Goal: Task Accomplishment & Management: Manage account settings

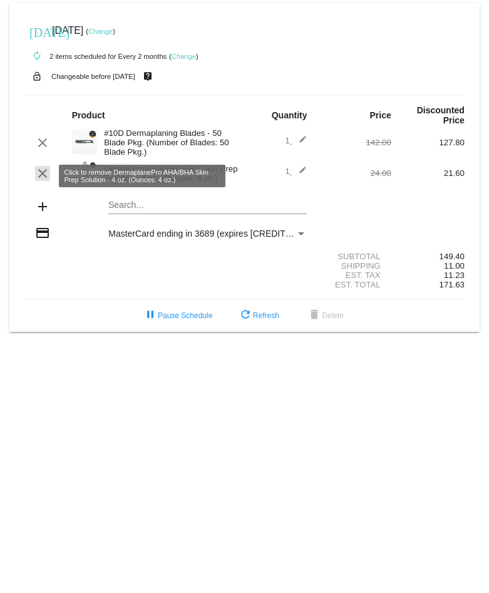
click at [44, 176] on mat-icon "clear" at bounding box center [42, 173] width 15 height 15
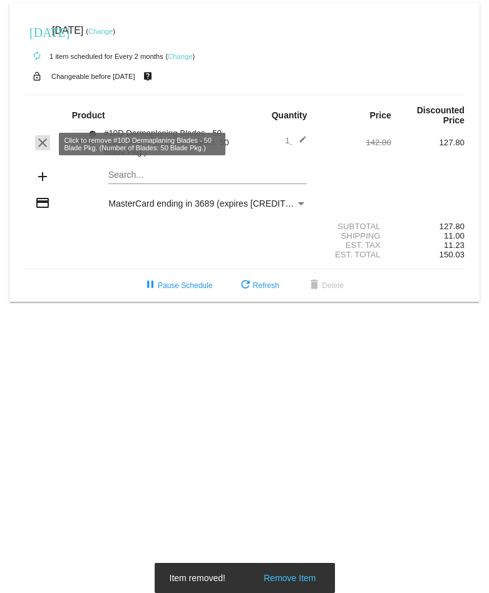
click at [45, 145] on mat-icon "clear" at bounding box center [42, 142] width 15 height 15
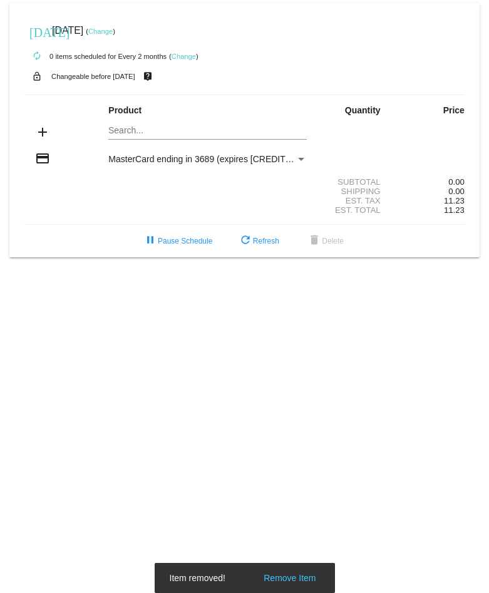
click at [126, 131] on mat-card "[DATE] [DATE] ( Change ) autorenew 0 items scheduled for Every 2 months ( Chang…" at bounding box center [244, 130] width 470 height 254
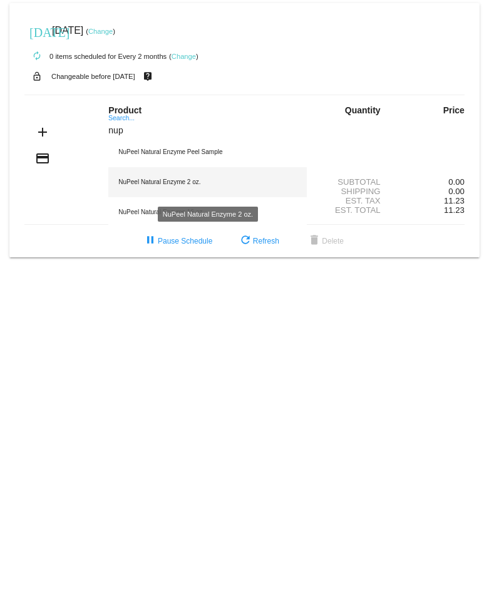
type input "nup"
click at [172, 181] on div "NuPeel Natural Enzyme 2 oz." at bounding box center [207, 182] width 199 height 30
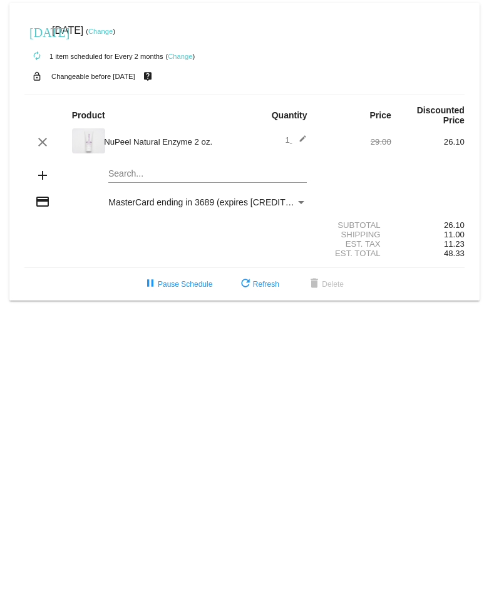
click at [297, 140] on mat-icon "edit" at bounding box center [299, 142] width 15 height 15
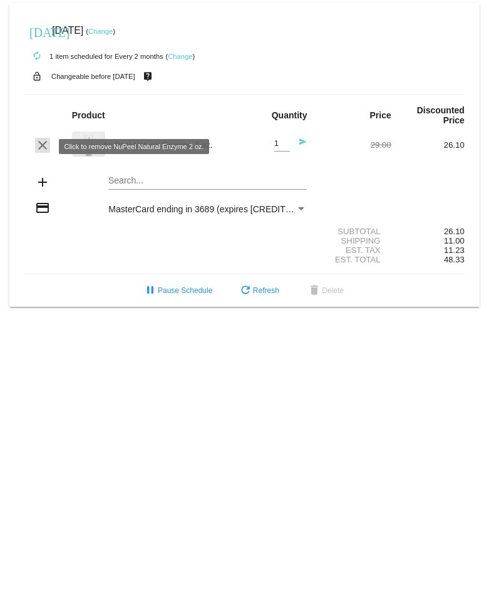
click at [41, 145] on mat-icon "clear" at bounding box center [42, 145] width 15 height 15
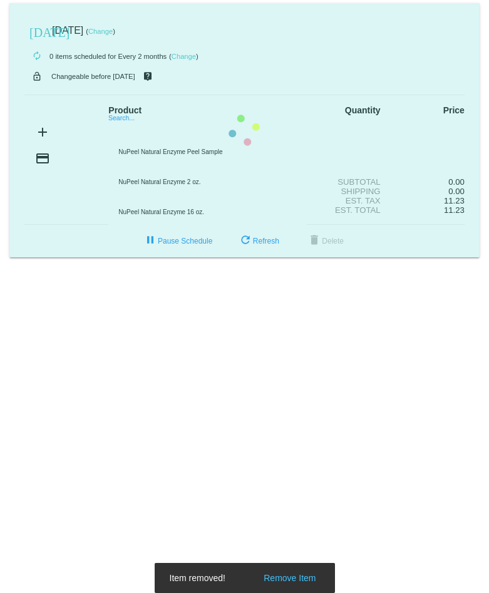
click at [149, 131] on mat-card "[DATE] [DATE] ( Change ) autorenew 0 items scheduled for Every 2 months ( Chang…" at bounding box center [244, 130] width 470 height 254
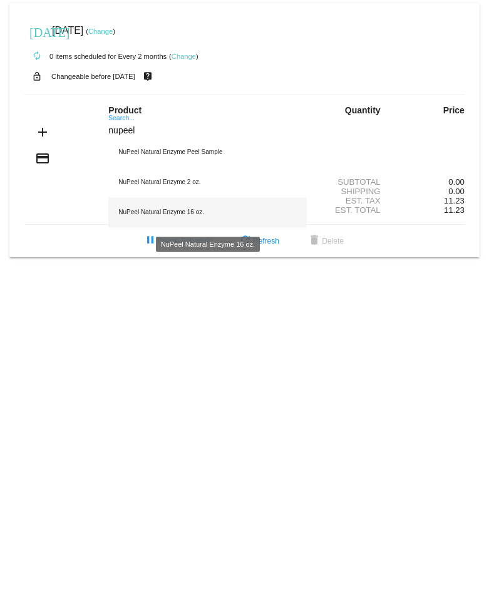
type input "nupeel"
click at [178, 207] on div "NuPeel Natural Enzyme 16 oz." at bounding box center [207, 212] width 199 height 30
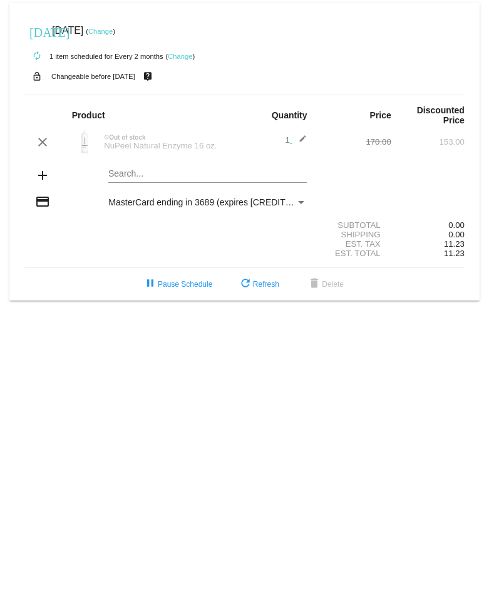
click at [301, 142] on mat-icon "edit" at bounding box center [299, 142] width 15 height 15
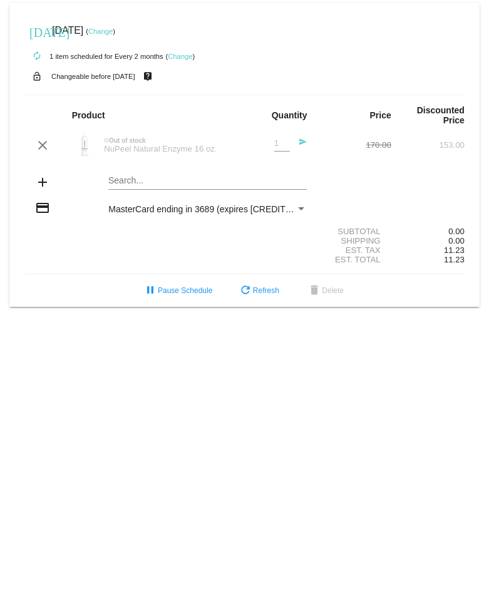
click at [132, 182] on mat-card "[DATE] [DATE] ( Change ) autorenew 1 item scheduled for Every 2 months ( Change…" at bounding box center [244, 155] width 470 height 304
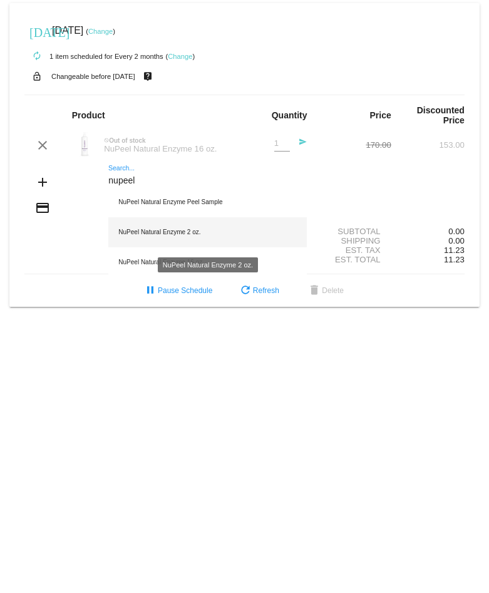
type input "nupeel"
click at [161, 232] on div "NuPeel Natural Enzyme 2 oz." at bounding box center [207, 232] width 199 height 30
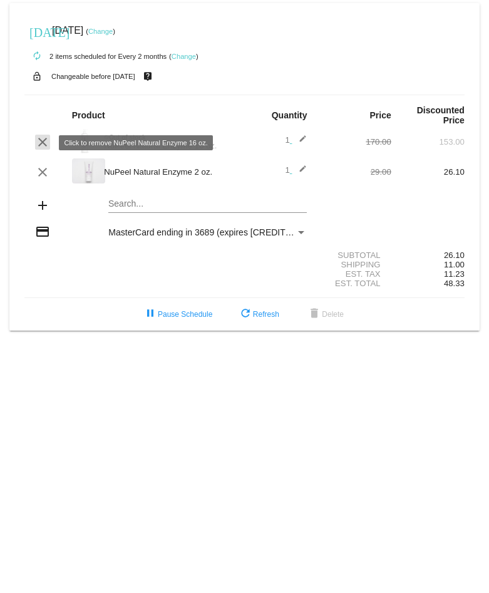
click at [43, 142] on mat-icon "clear" at bounding box center [42, 142] width 15 height 15
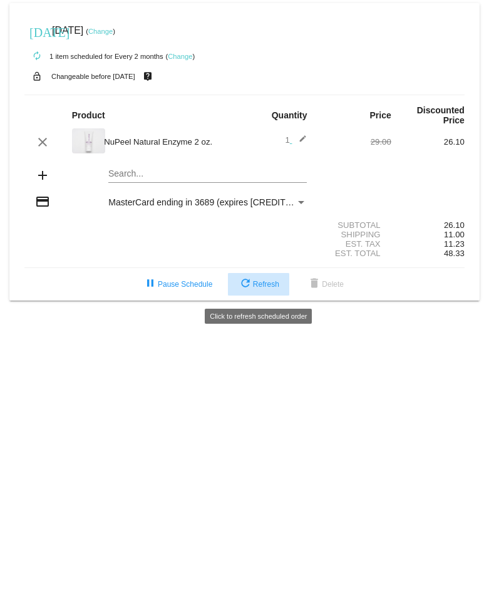
click at [269, 293] on button "refresh Refresh" at bounding box center [258, 284] width 61 height 23
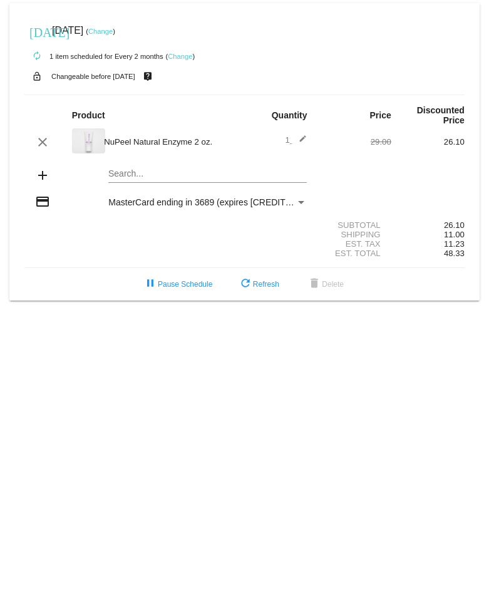
click at [113, 31] on link "Change" at bounding box center [100, 32] width 24 height 8
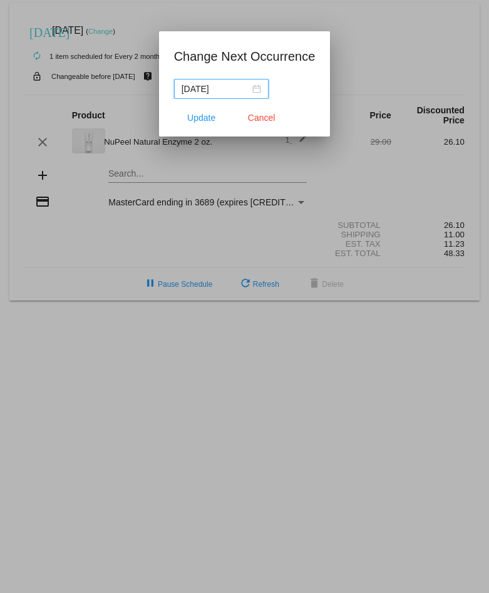
drag, startPoint x: 213, startPoint y: 88, endPoint x: 205, endPoint y: 88, distance: 8.1
click at [205, 88] on input "[DATE]" at bounding box center [216, 89] width 68 height 14
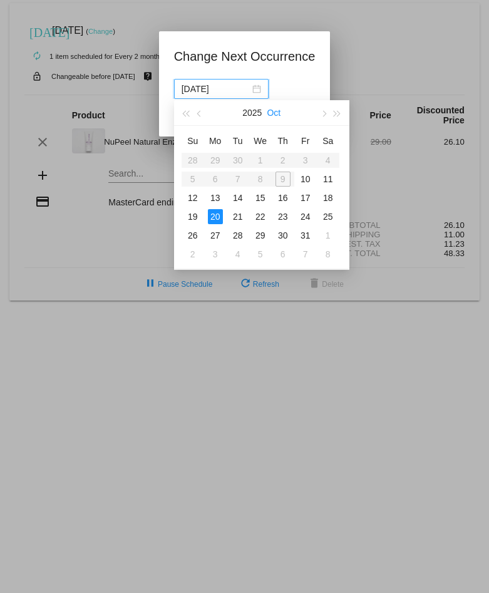
click at [277, 113] on button "Oct" at bounding box center [274, 112] width 14 height 25
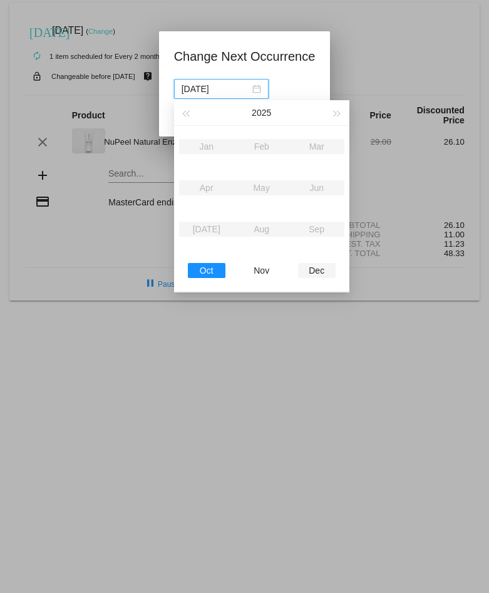
click at [318, 269] on div "Dec" at bounding box center [317, 270] width 38 height 15
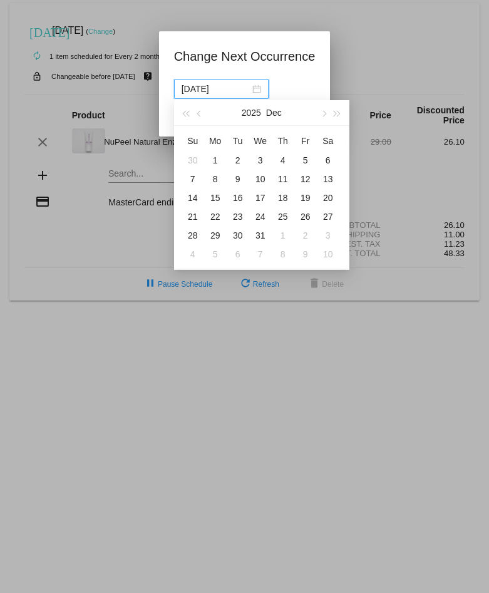
click at [407, 338] on div at bounding box center [244, 296] width 489 height 593
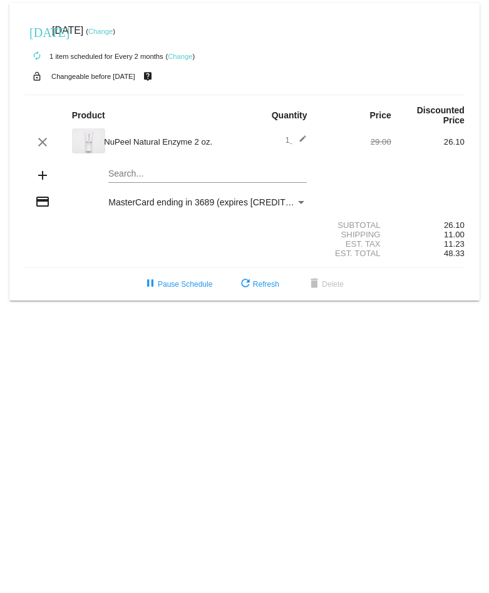
click at [113, 31] on link "Change" at bounding box center [100, 32] width 24 height 8
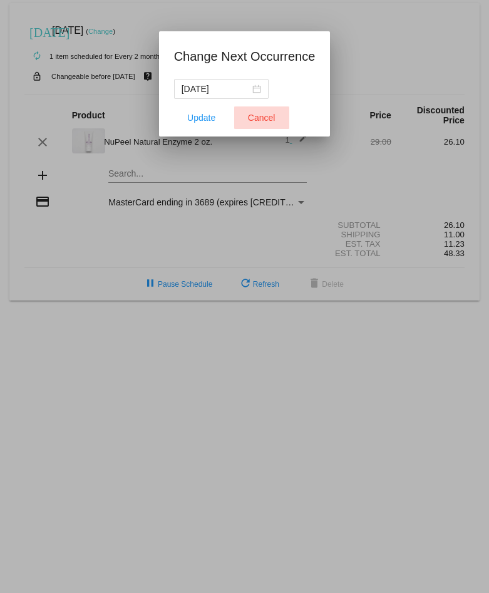
click at [257, 121] on span "Cancel" at bounding box center [262, 118] width 28 height 10
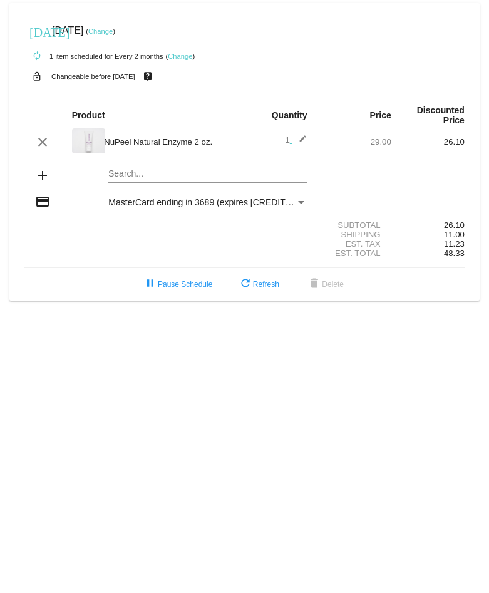
click at [180, 55] on link "Change" at bounding box center [180, 57] width 24 height 8
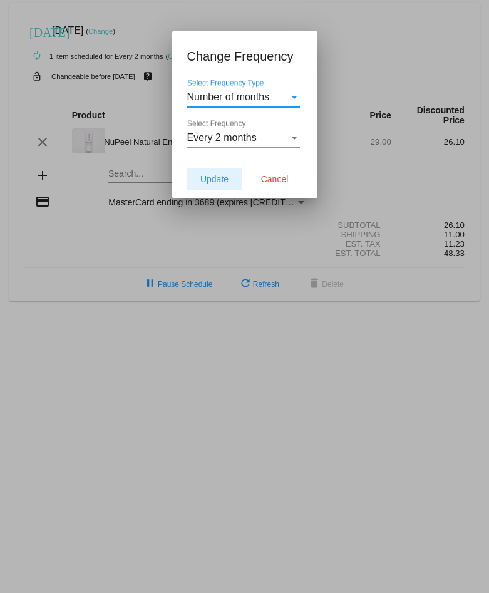
click at [220, 176] on span "Update" at bounding box center [214, 179] width 28 height 10
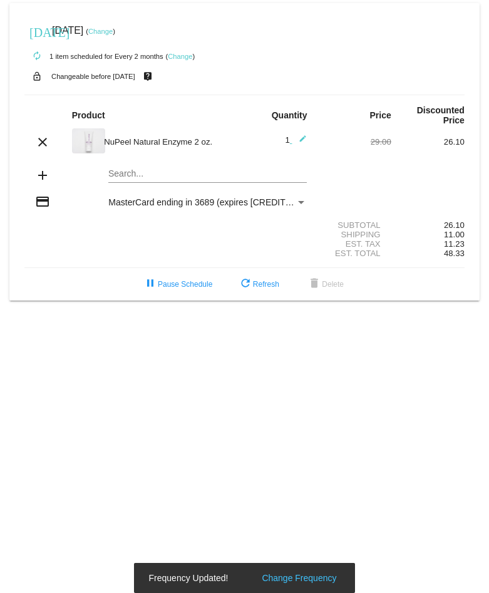
click at [113, 32] on link "Change" at bounding box center [100, 32] width 24 height 8
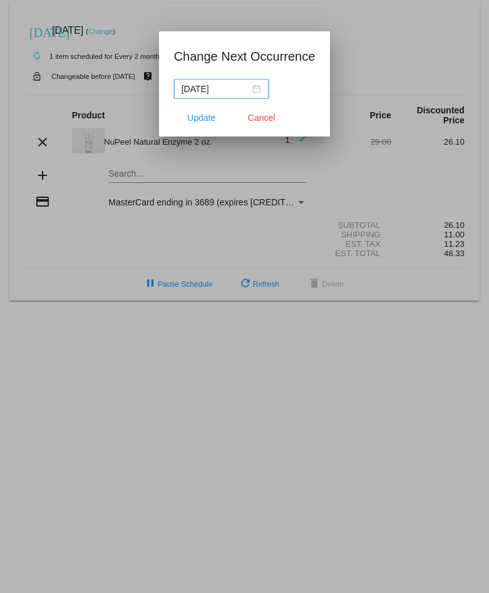
drag, startPoint x: 225, startPoint y: 87, endPoint x: 170, endPoint y: 54, distance: 63.8
click at [182, 88] on input "[DATE]" at bounding box center [216, 89] width 68 height 14
click at [160, 316] on div at bounding box center [244, 296] width 489 height 593
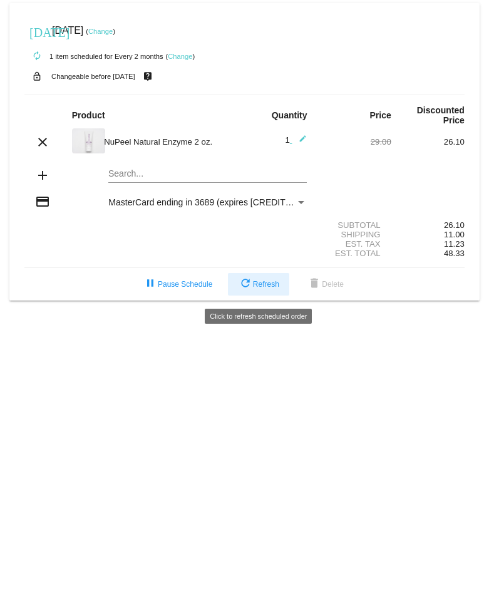
click at [250, 286] on mat-icon "refresh" at bounding box center [245, 284] width 15 height 15
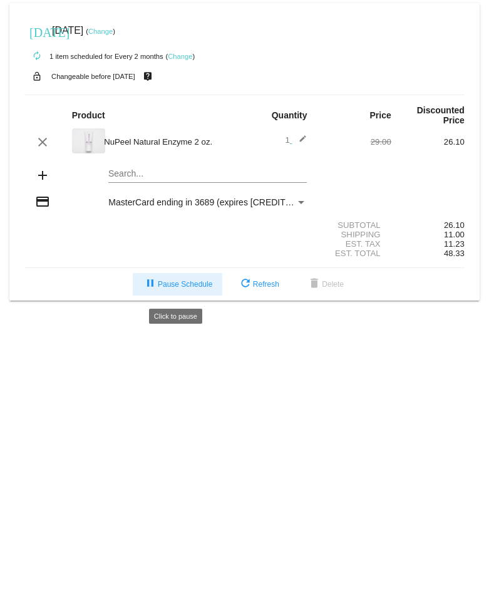
click at [173, 283] on button "pause Pause Schedule" at bounding box center [178, 284] width 90 height 23
